Goal: Find specific page/section: Find specific page/section

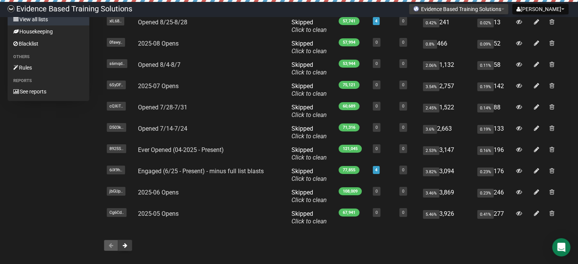
scroll to position [117, 0]
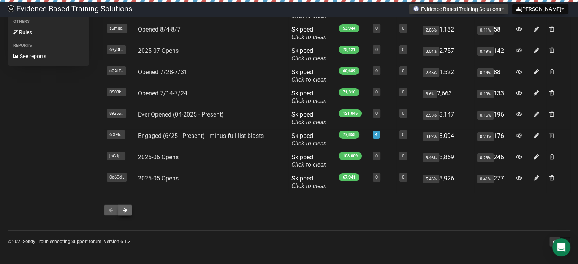
click at [128, 212] on button at bounding box center [125, 209] width 14 height 11
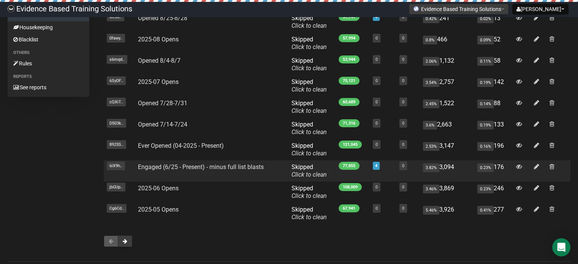
scroll to position [117, 0]
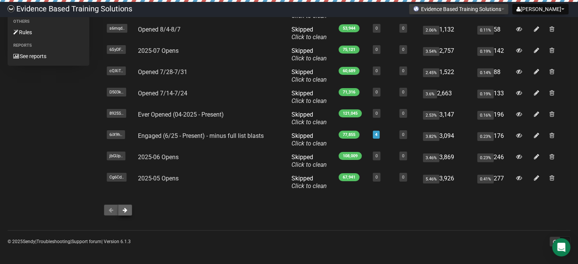
click at [124, 213] on button at bounding box center [125, 209] width 14 height 11
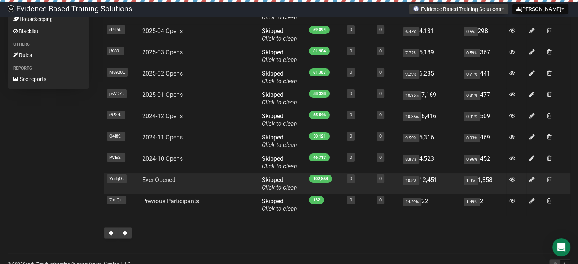
scroll to position [117, 0]
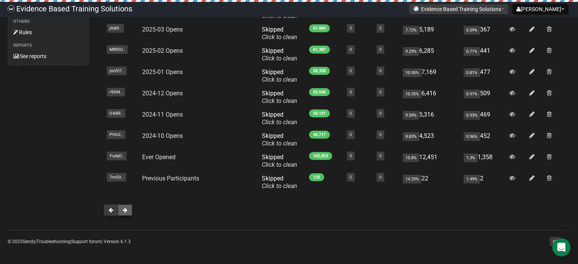
click at [126, 213] on button at bounding box center [125, 209] width 14 height 11
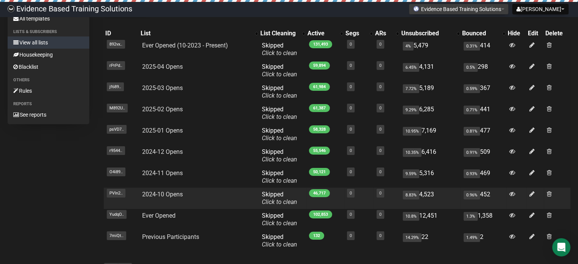
scroll to position [117, 0]
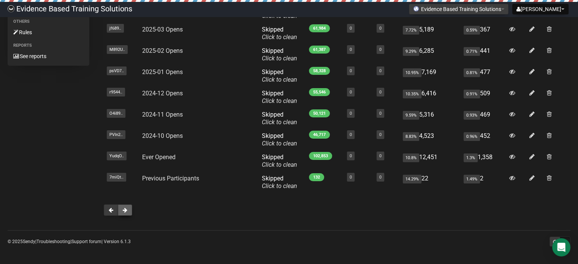
click at [128, 209] on button at bounding box center [125, 209] width 14 height 11
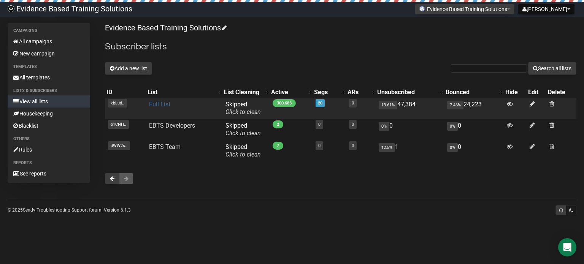
click at [164, 104] on link "Full List" at bounding box center [159, 104] width 21 height 7
click at [166, 104] on link "Full List" at bounding box center [159, 104] width 21 height 7
